Goal: Find specific page/section

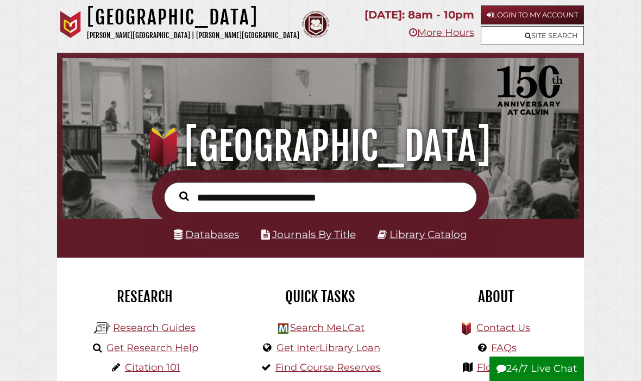
scroll to position [171, 511]
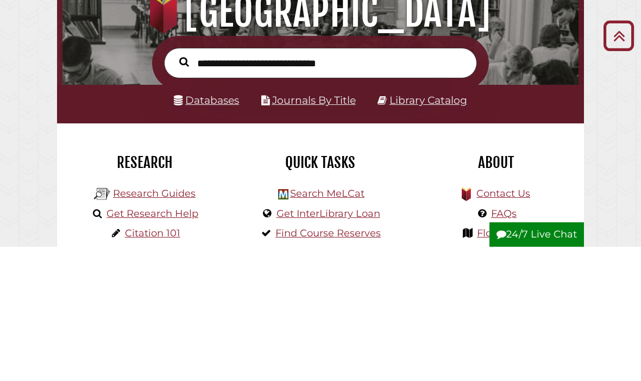
click at [226, 228] on link "Databases" at bounding box center [206, 234] width 65 height 12
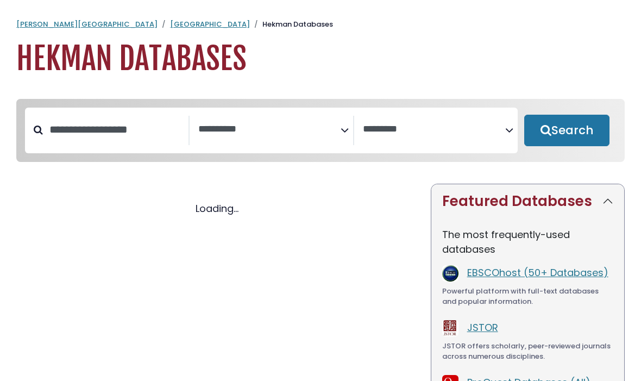
select select "Database Subject Filter"
select select "Database Vendors Filter"
select select "Database Subject Filter"
select select "Database Vendors Filter"
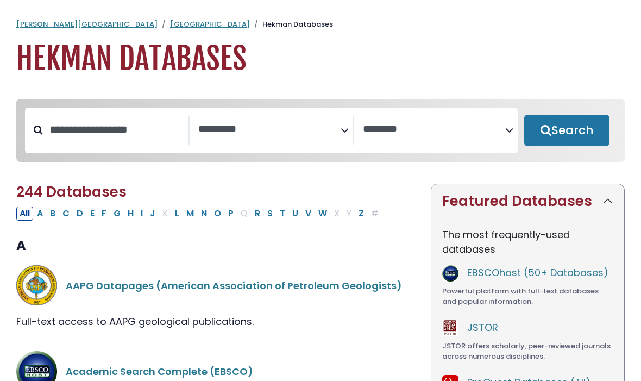
click at [319, 117] on span "Search filters" at bounding box center [269, 130] width 142 height 29
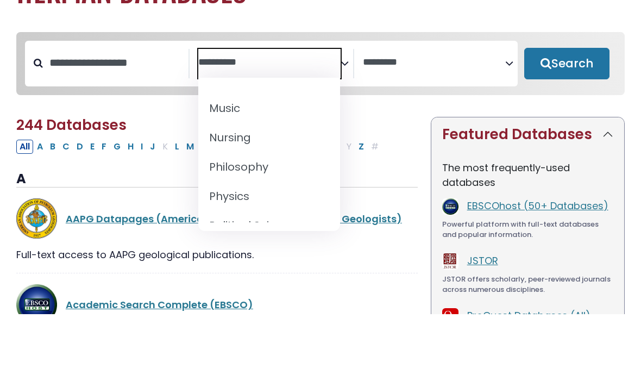
scroll to position [910, 0]
select select "*****"
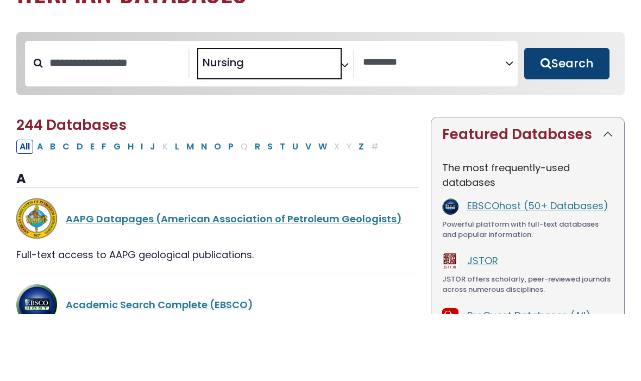
click at [593, 115] on button "Search" at bounding box center [566, 131] width 85 height 32
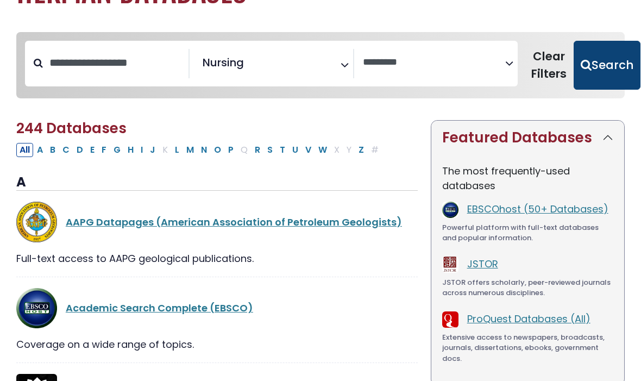
select select "Database Vendors Filter"
